Goal: Transaction & Acquisition: Book appointment/travel/reservation

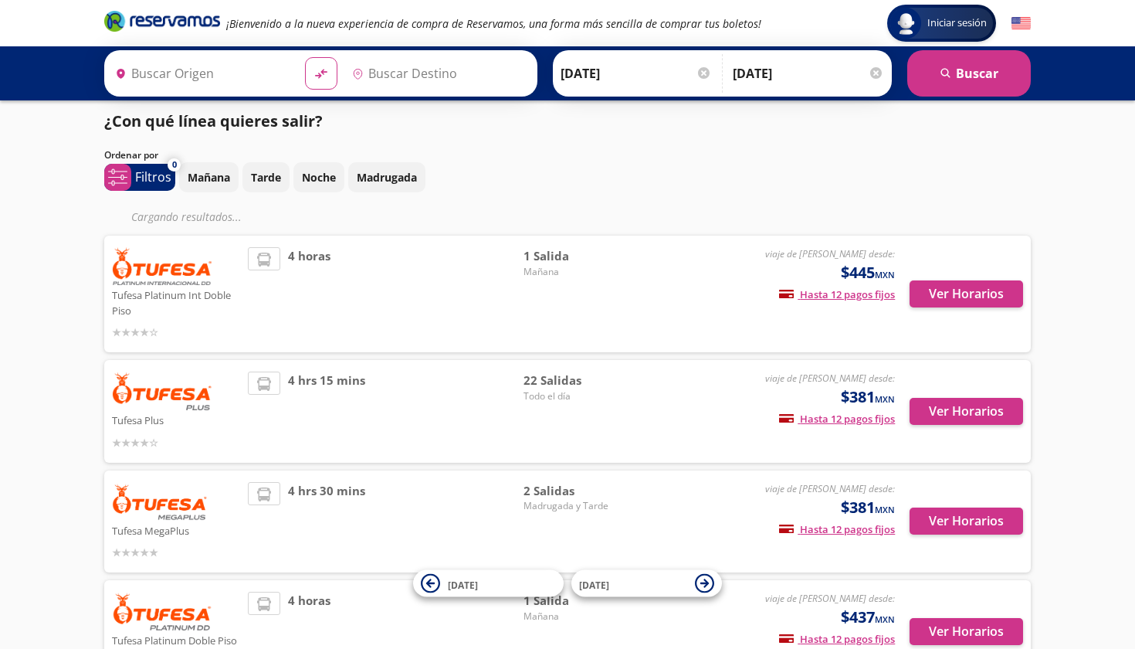
type input "[PERSON_NAME], [GEOGRAPHIC_DATA]"
type input "Nogales, [GEOGRAPHIC_DATA]"
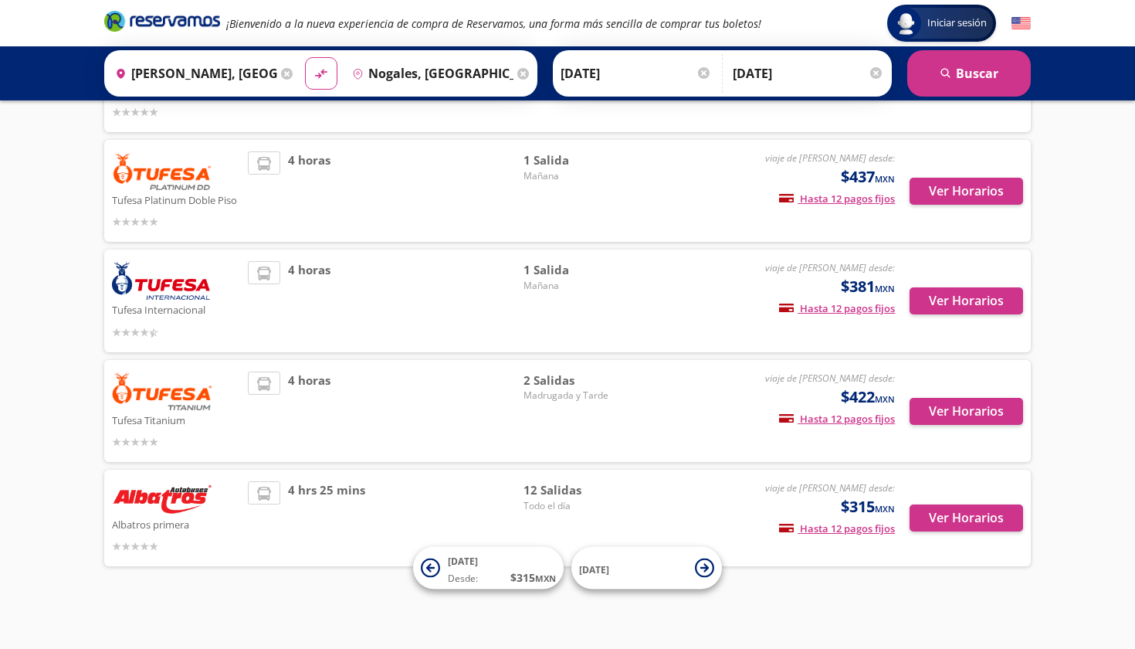
scroll to position [415, 0]
click at [568, 493] on span "12 Salidas" at bounding box center [578, 491] width 108 height 18
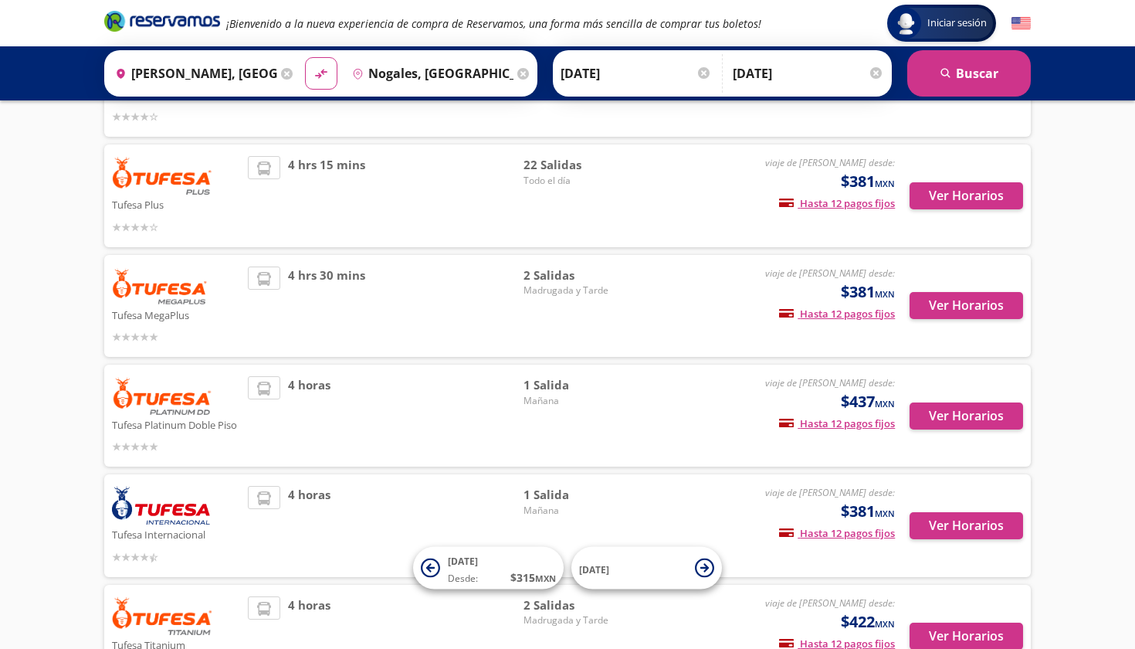
scroll to position [192, 0]
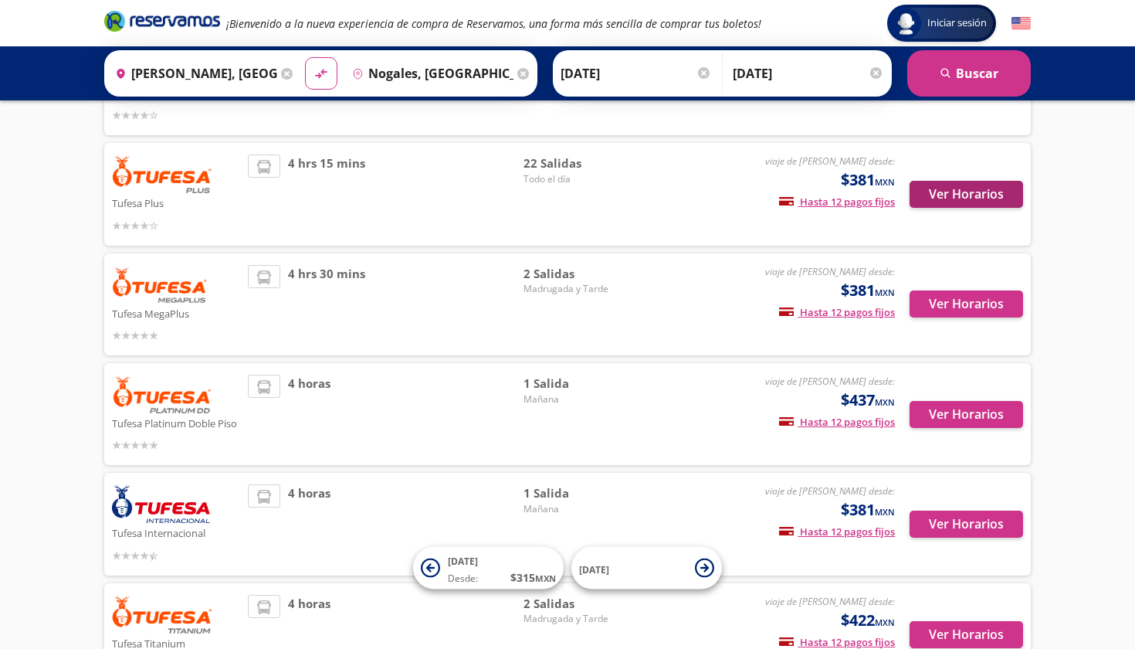
click at [966, 192] on button "Ver Horarios" at bounding box center [967, 194] width 114 height 27
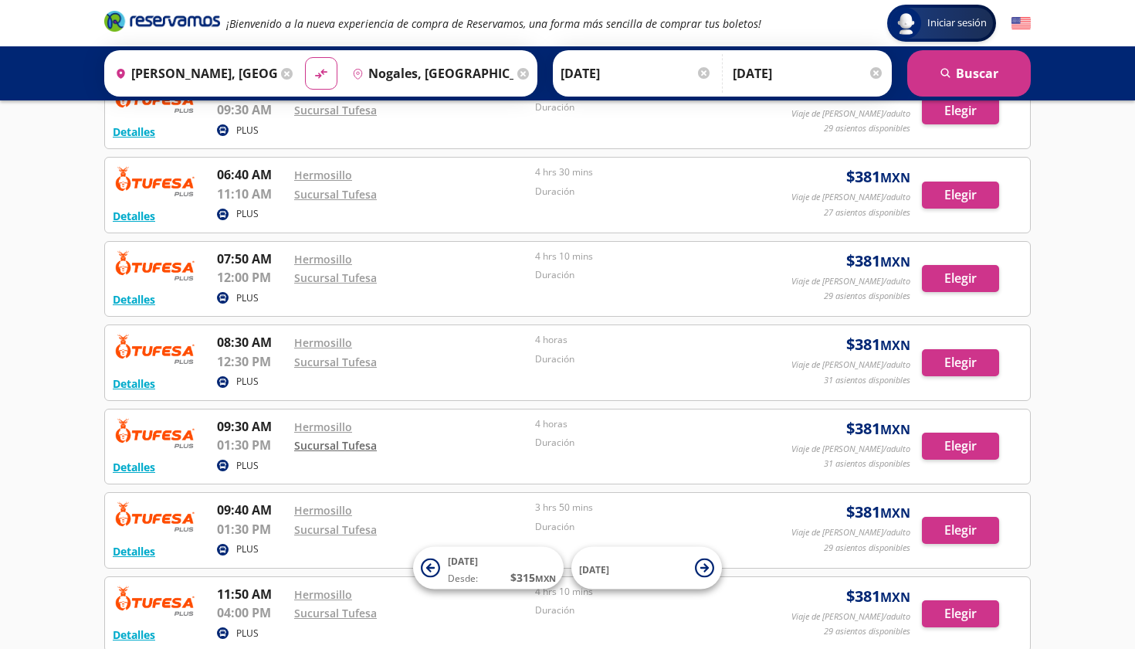
scroll to position [741, 0]
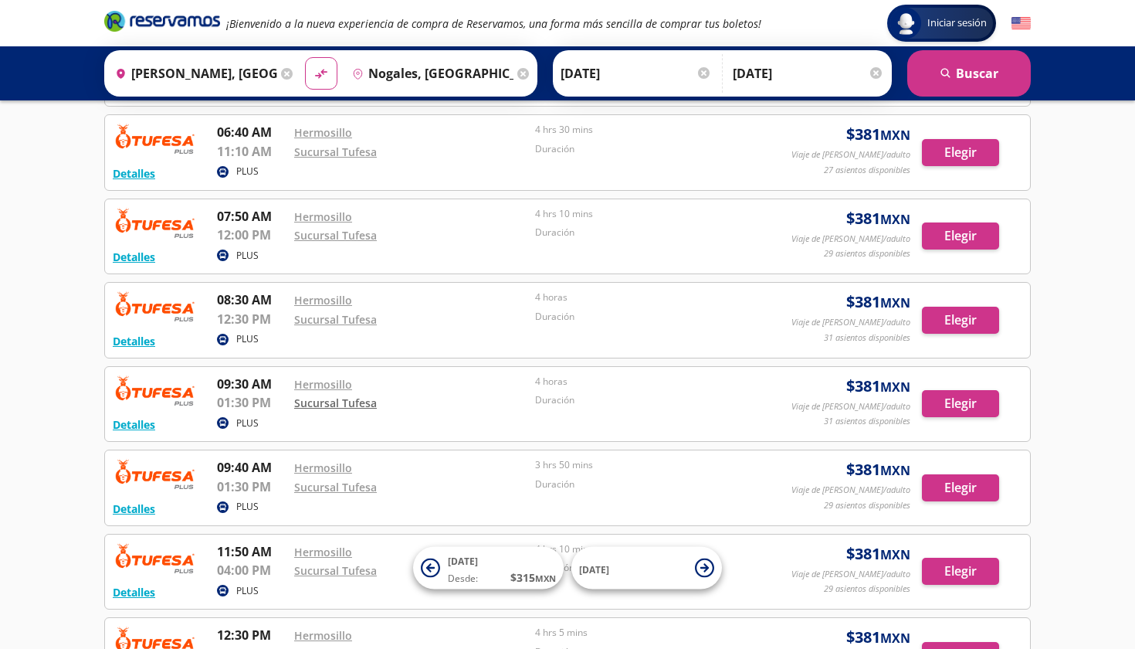
click at [361, 400] on link "Sucursal Tufesa" at bounding box center [335, 402] width 83 height 15
click at [320, 378] on link "Hermosillo" at bounding box center [323, 384] width 58 height 15
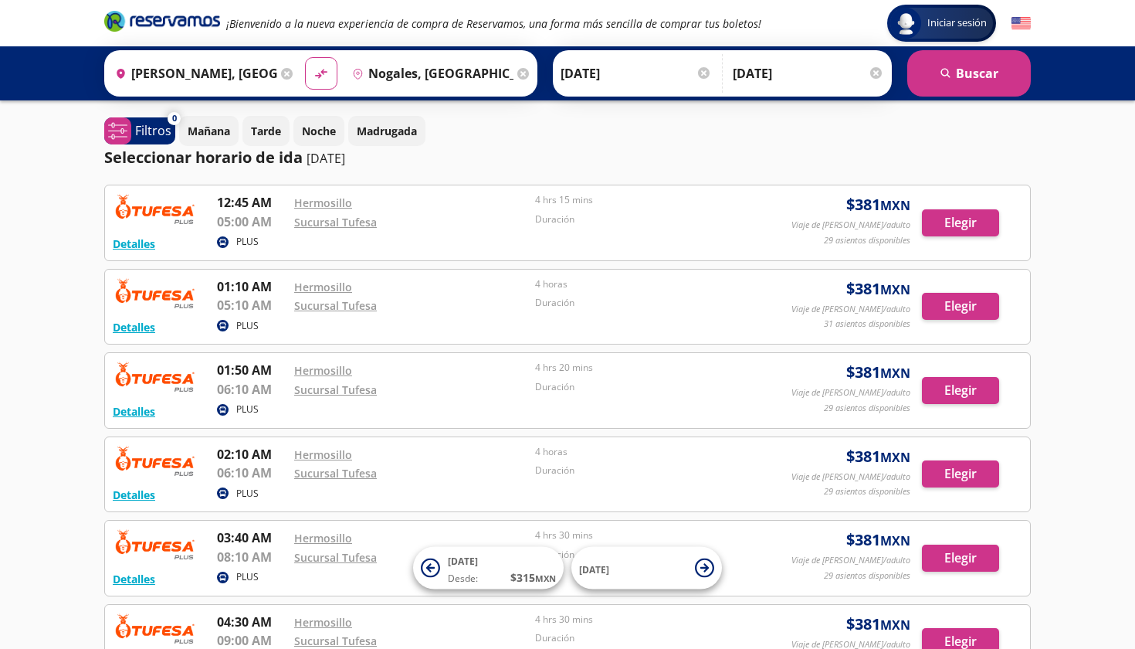
scroll to position [0, 0]
click at [317, 160] on p "[DATE]" at bounding box center [326, 158] width 39 height 19
click at [636, 71] on input "[DATE]" at bounding box center [636, 73] width 151 height 39
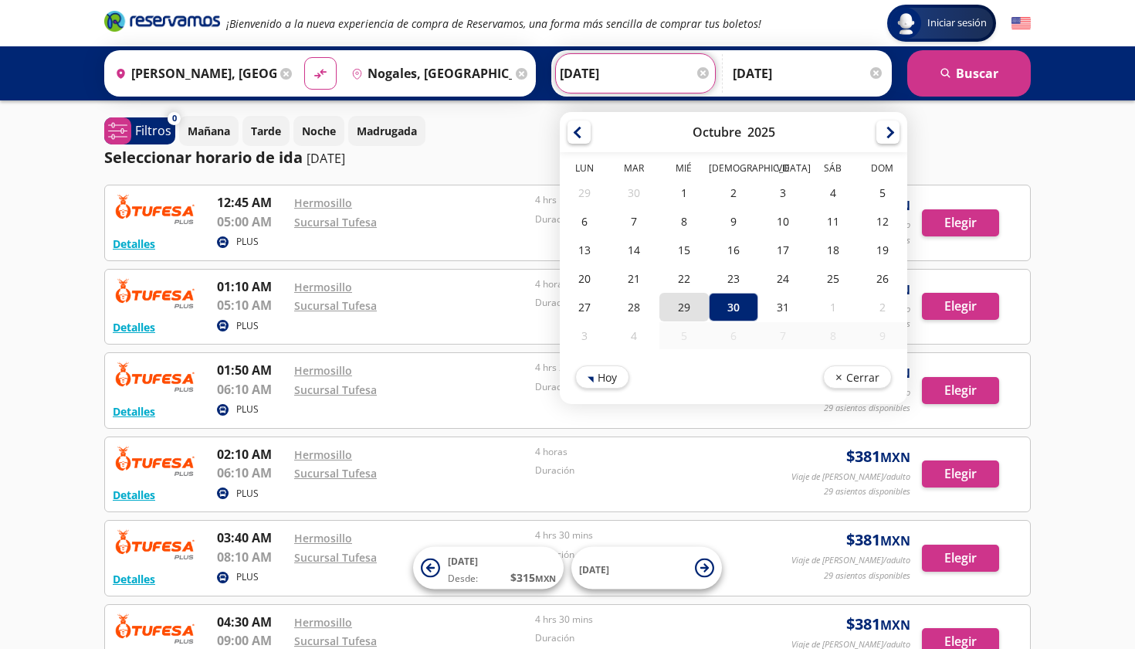
click at [709, 300] on div "29" at bounding box center [684, 307] width 49 height 29
type input "[DATE]"
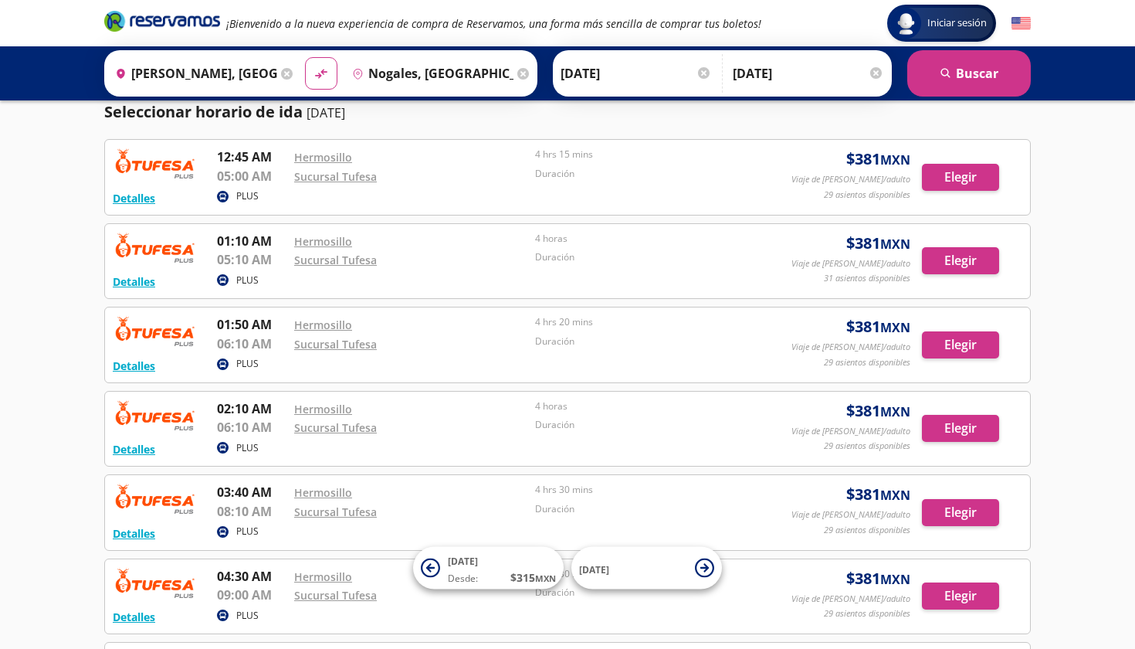
scroll to position [42, 0]
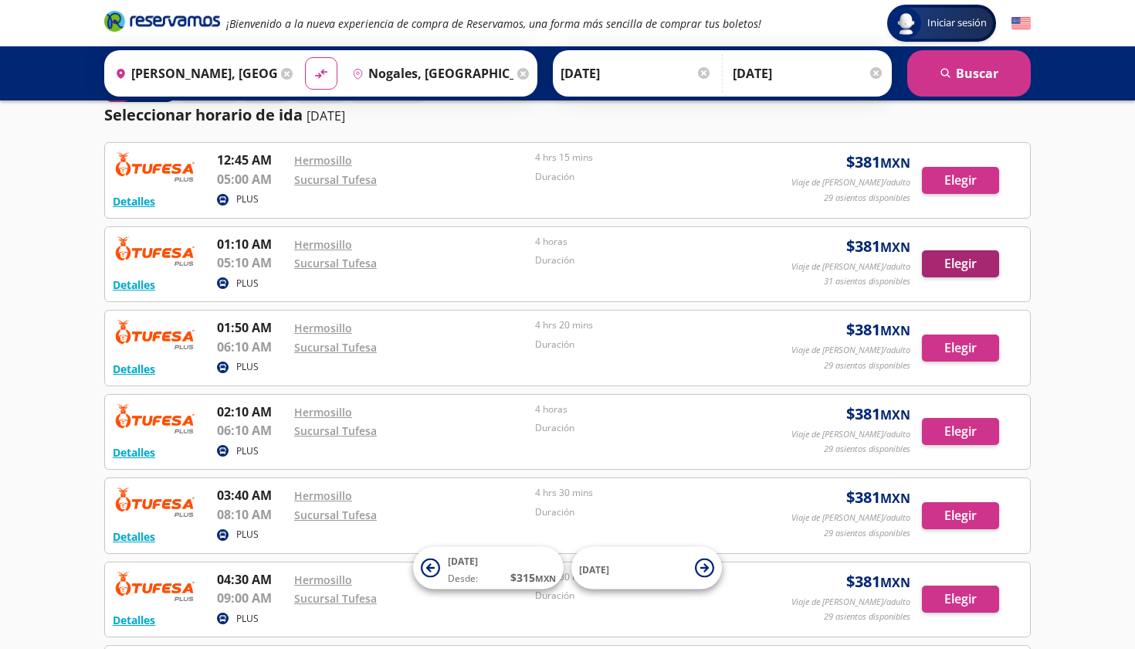
click at [958, 263] on button "Elegir" at bounding box center [960, 263] width 77 height 27
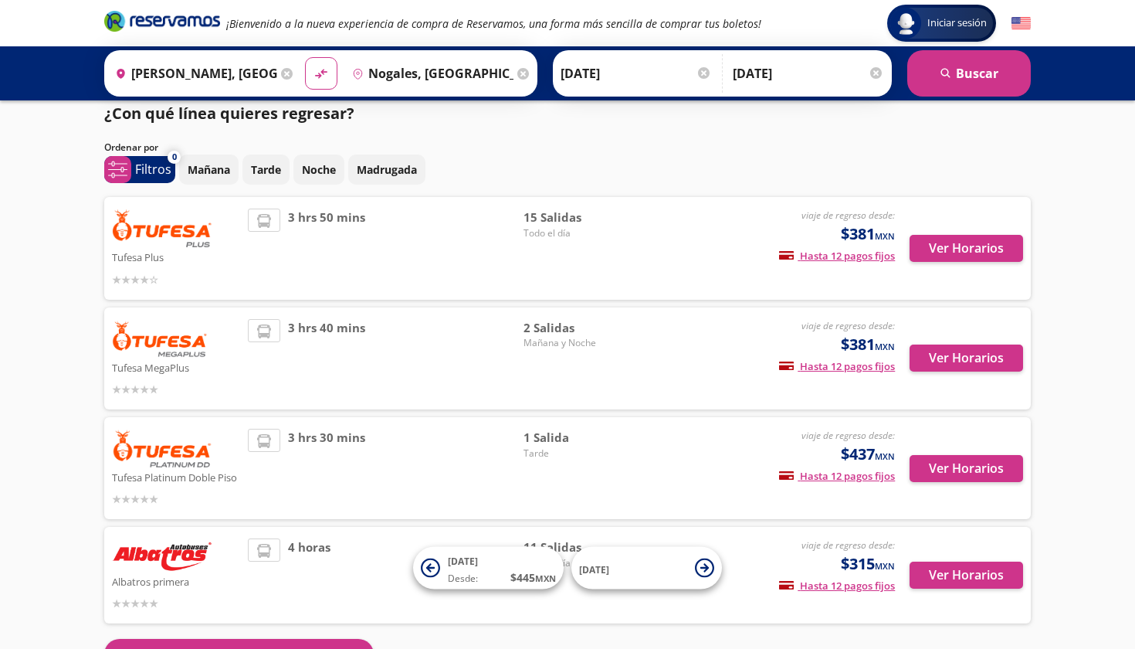
scroll to position [12, 0]
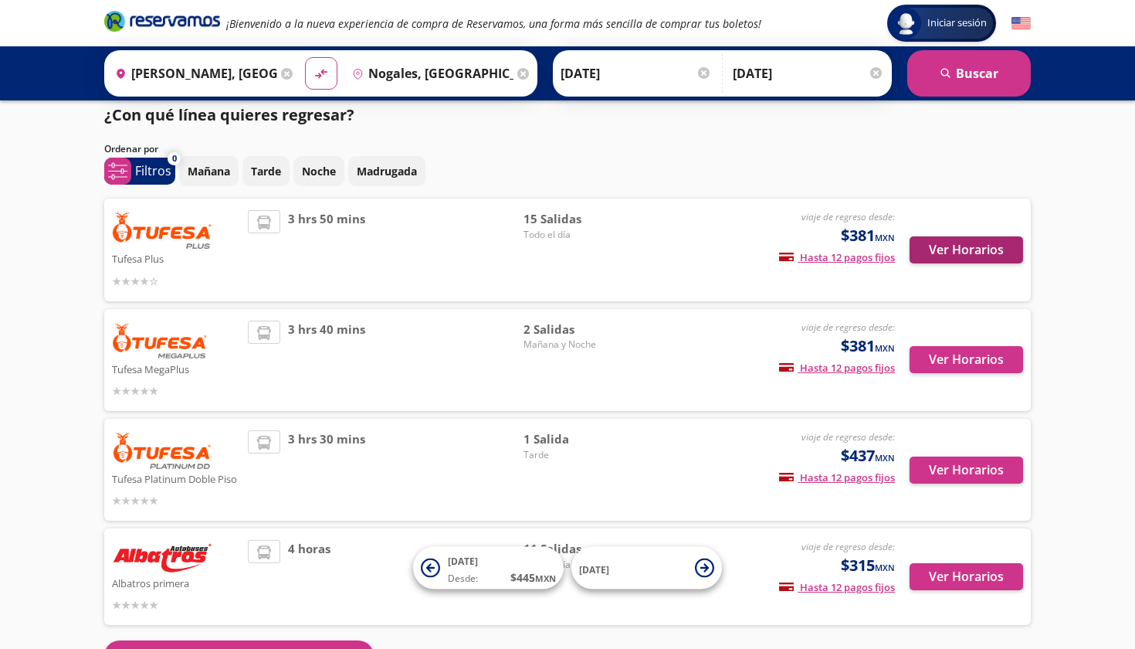
click at [928, 253] on button "Ver Horarios" at bounding box center [967, 249] width 114 height 27
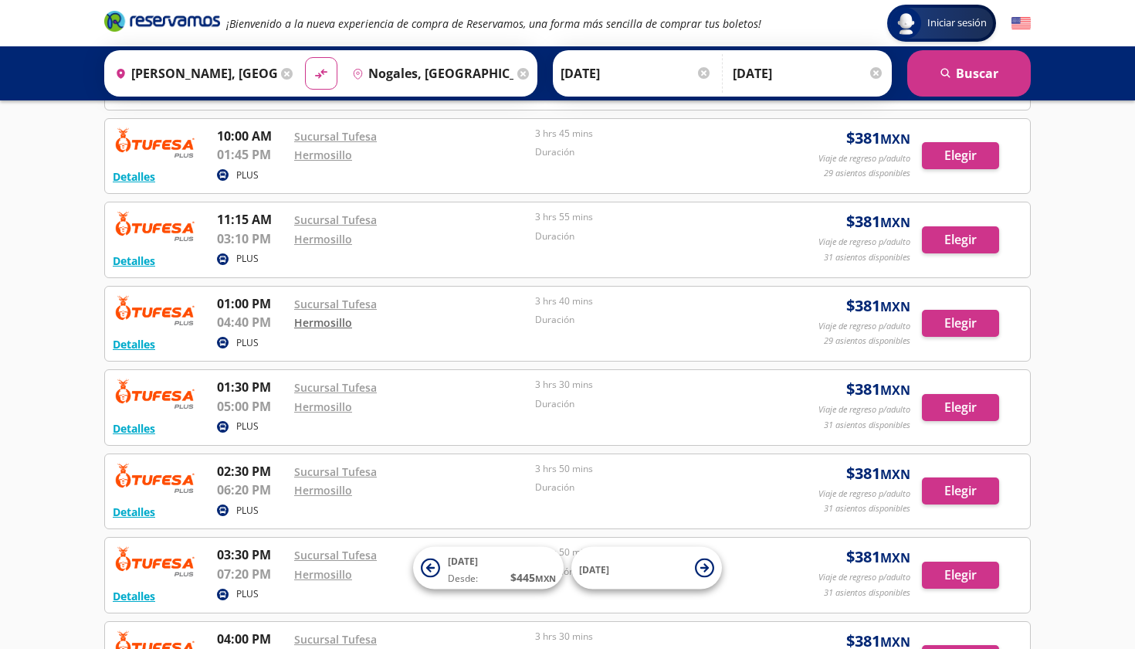
scroll to position [582, 0]
click at [974, 320] on button "Elegir" at bounding box center [960, 322] width 77 height 27
